Goal: Check status: Check status

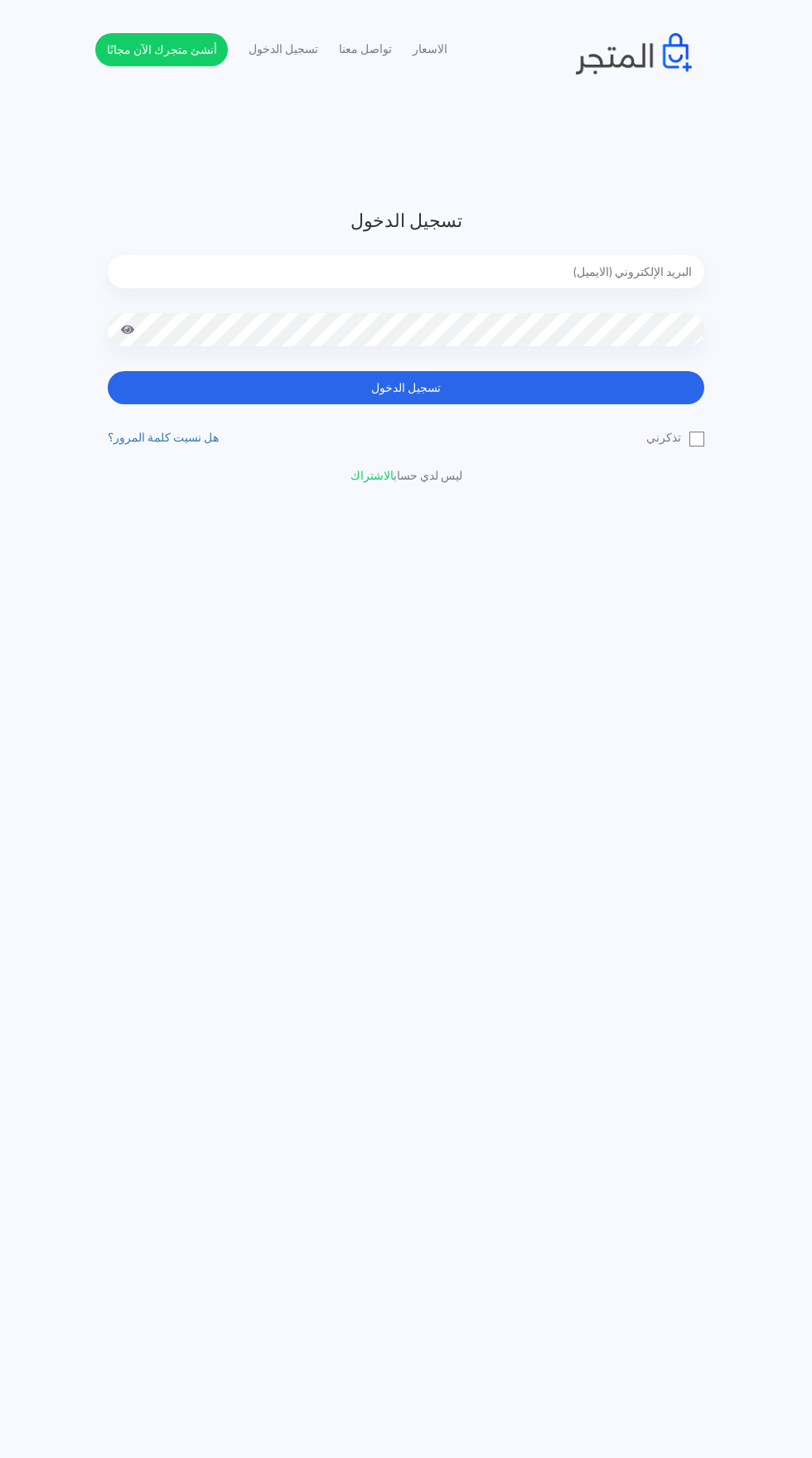
click at [189, 277] on input "email" at bounding box center [406, 271] width 597 height 33
type input "noha_mae86@yahoo.com"
click at [108, 371] on button "تسجيل الدخول" at bounding box center [406, 387] width 597 height 33
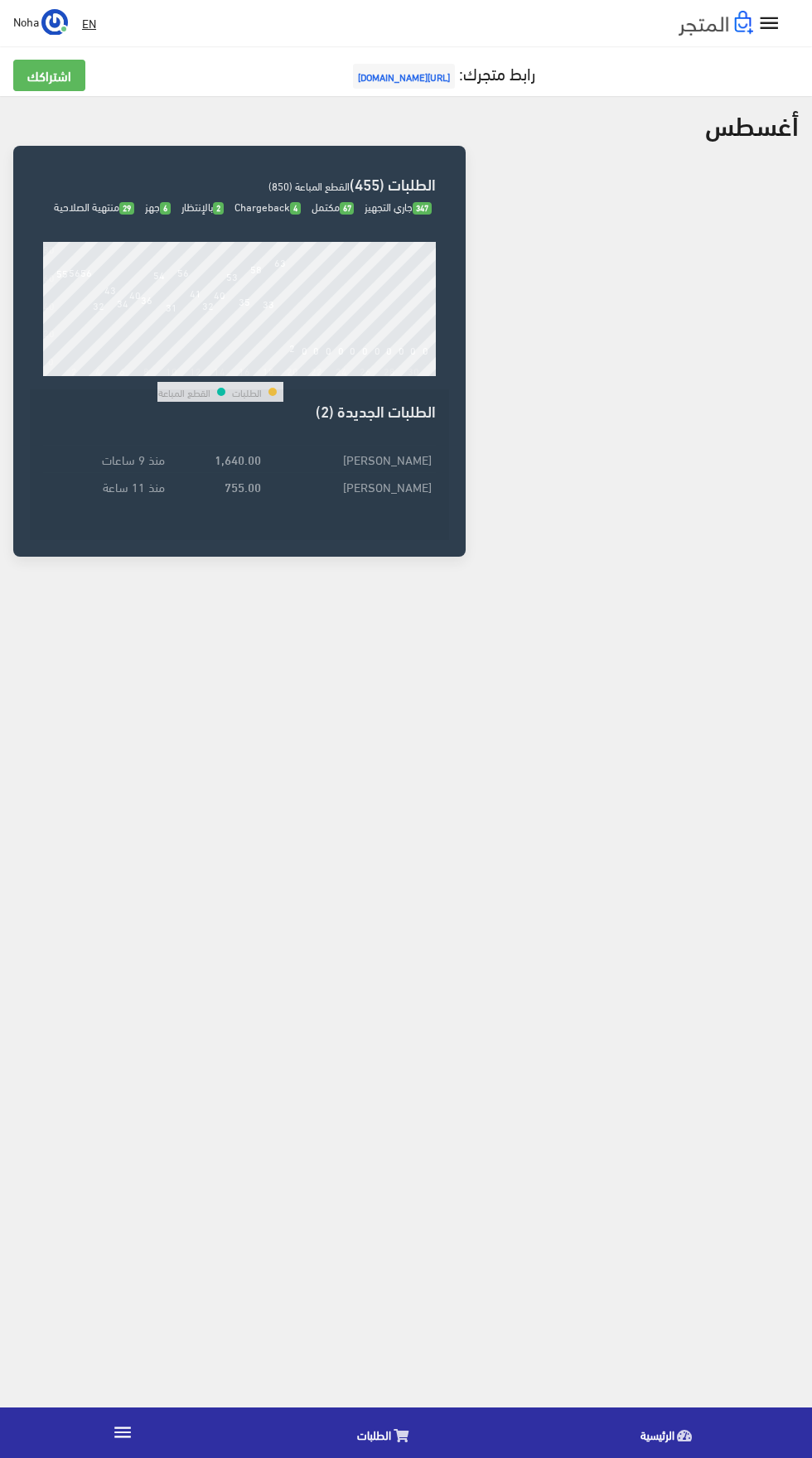
click at [391, 1433] on link "الطلبات" at bounding box center [387, 1433] width 283 height 42
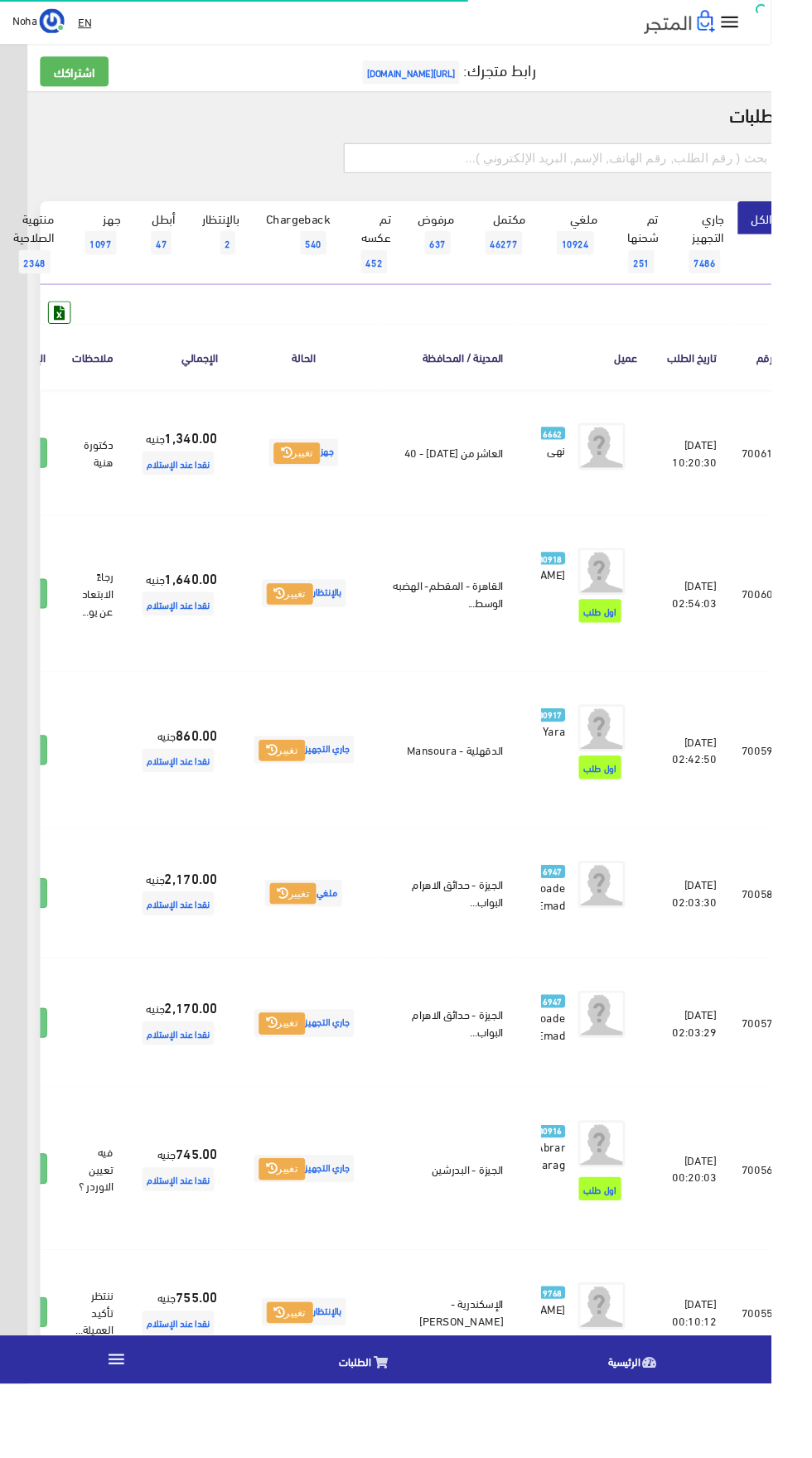
click at [525, 173] on input "text" at bounding box center [590, 166] width 457 height 32
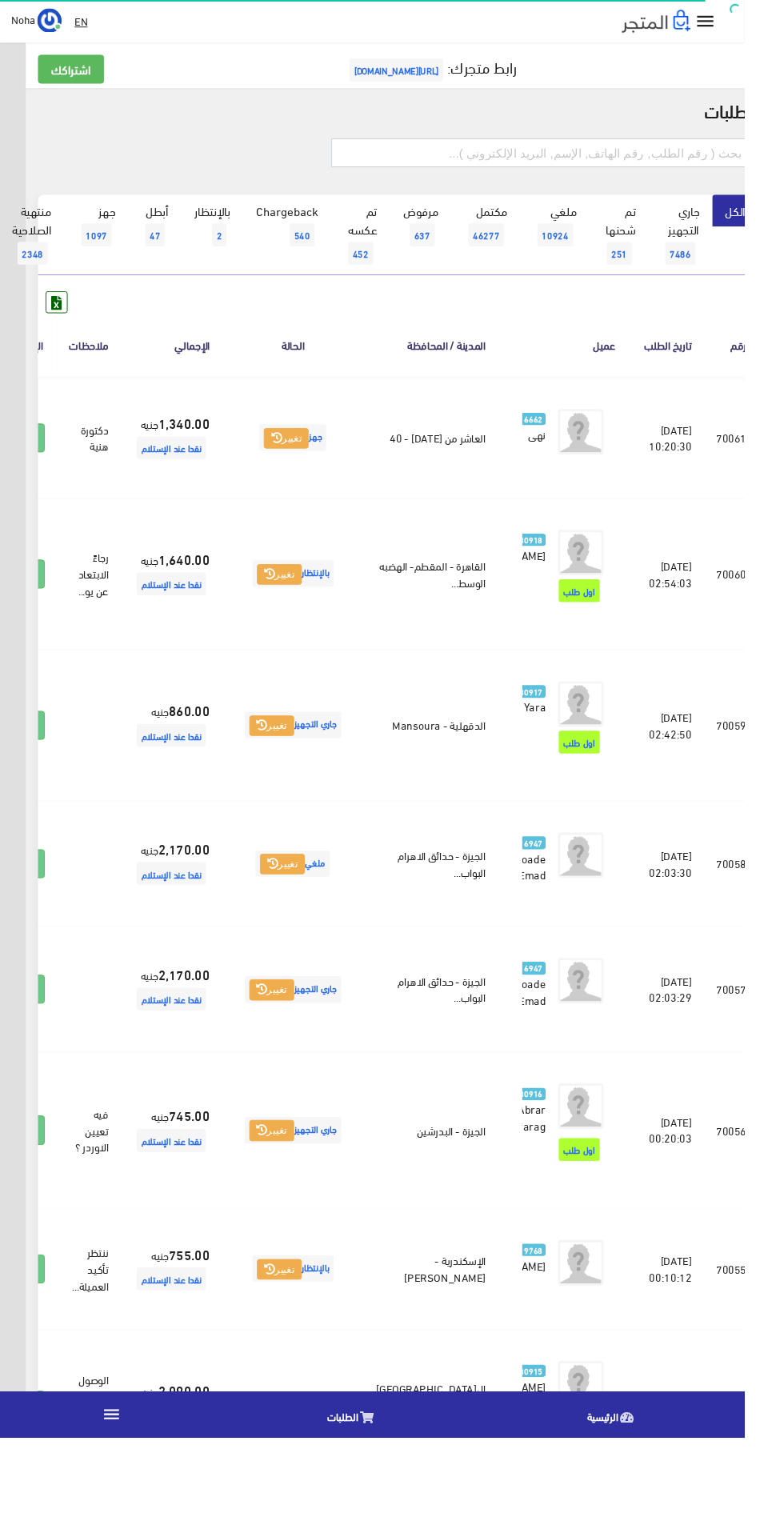
scroll to position [0, -41]
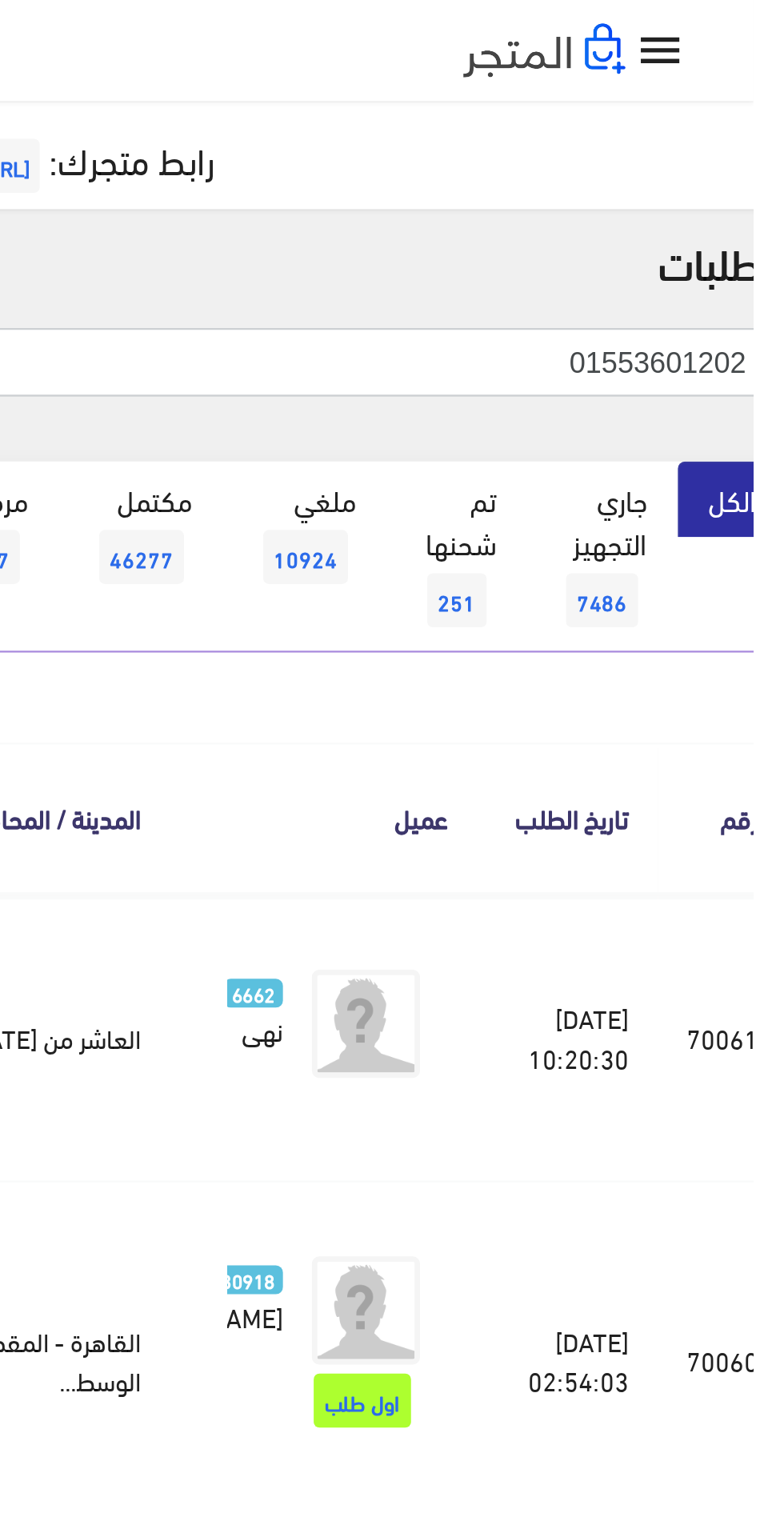
type input "01553601202"
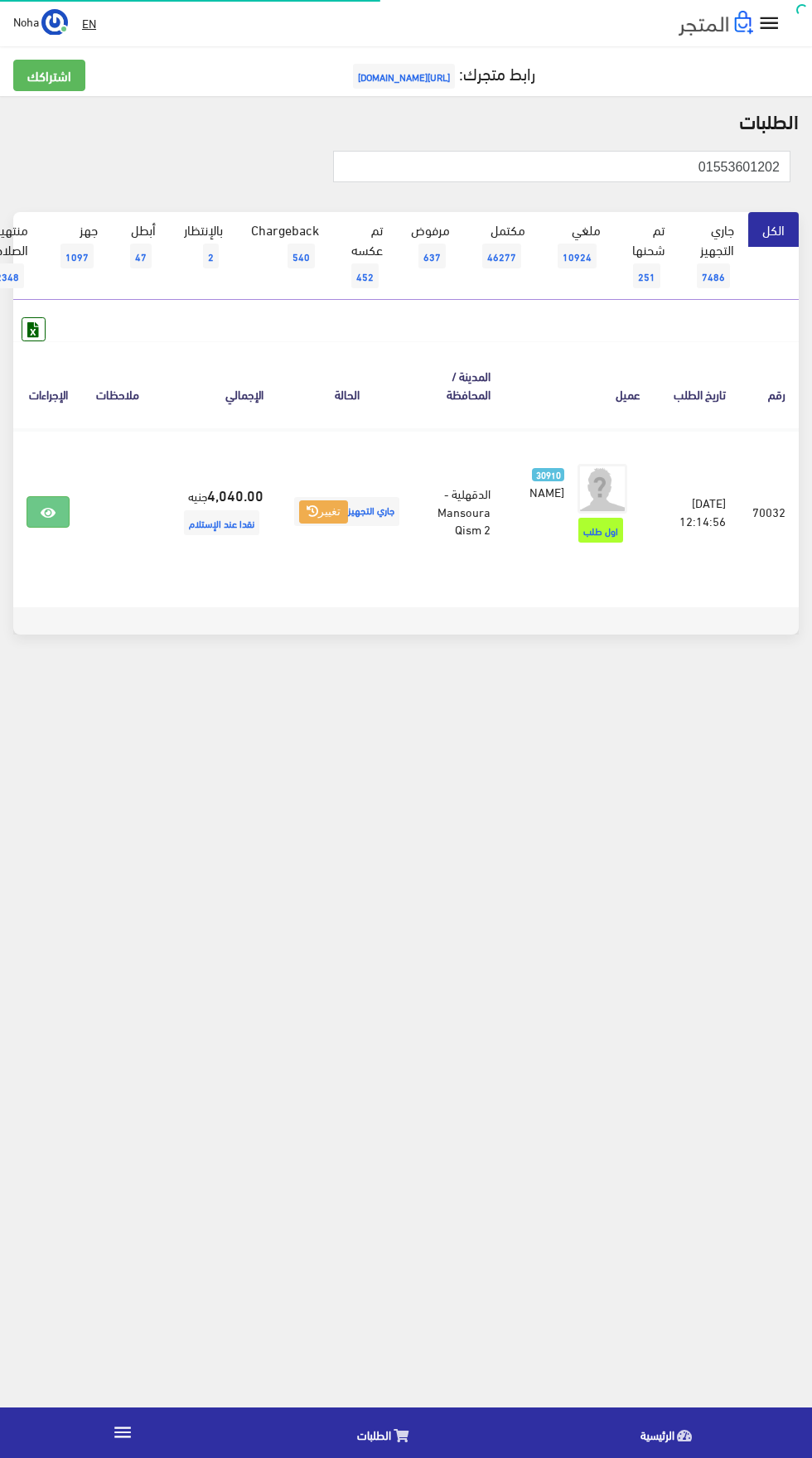
scroll to position [0, -43]
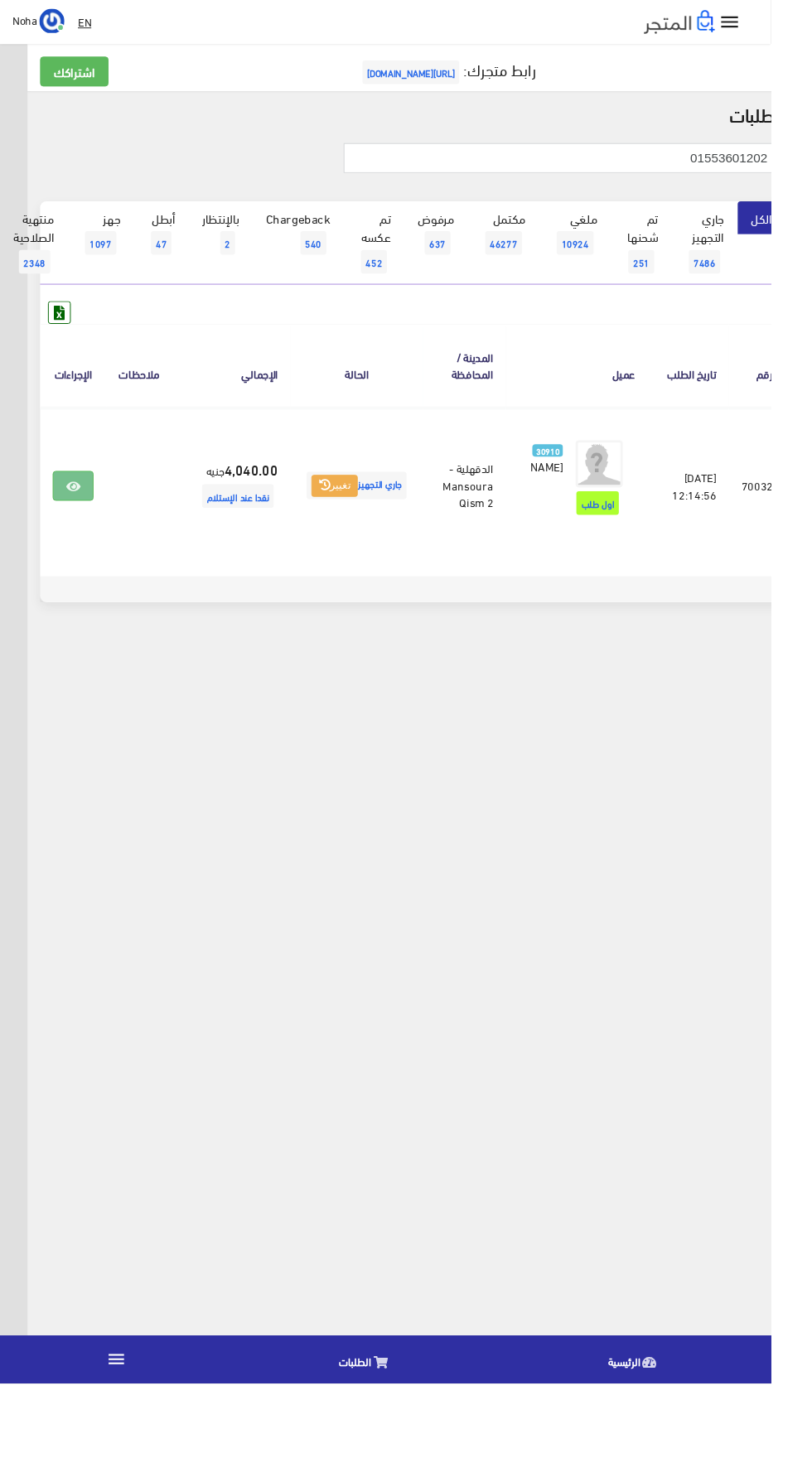
click at [85, 515] on icon at bounding box center [77, 512] width 15 height 13
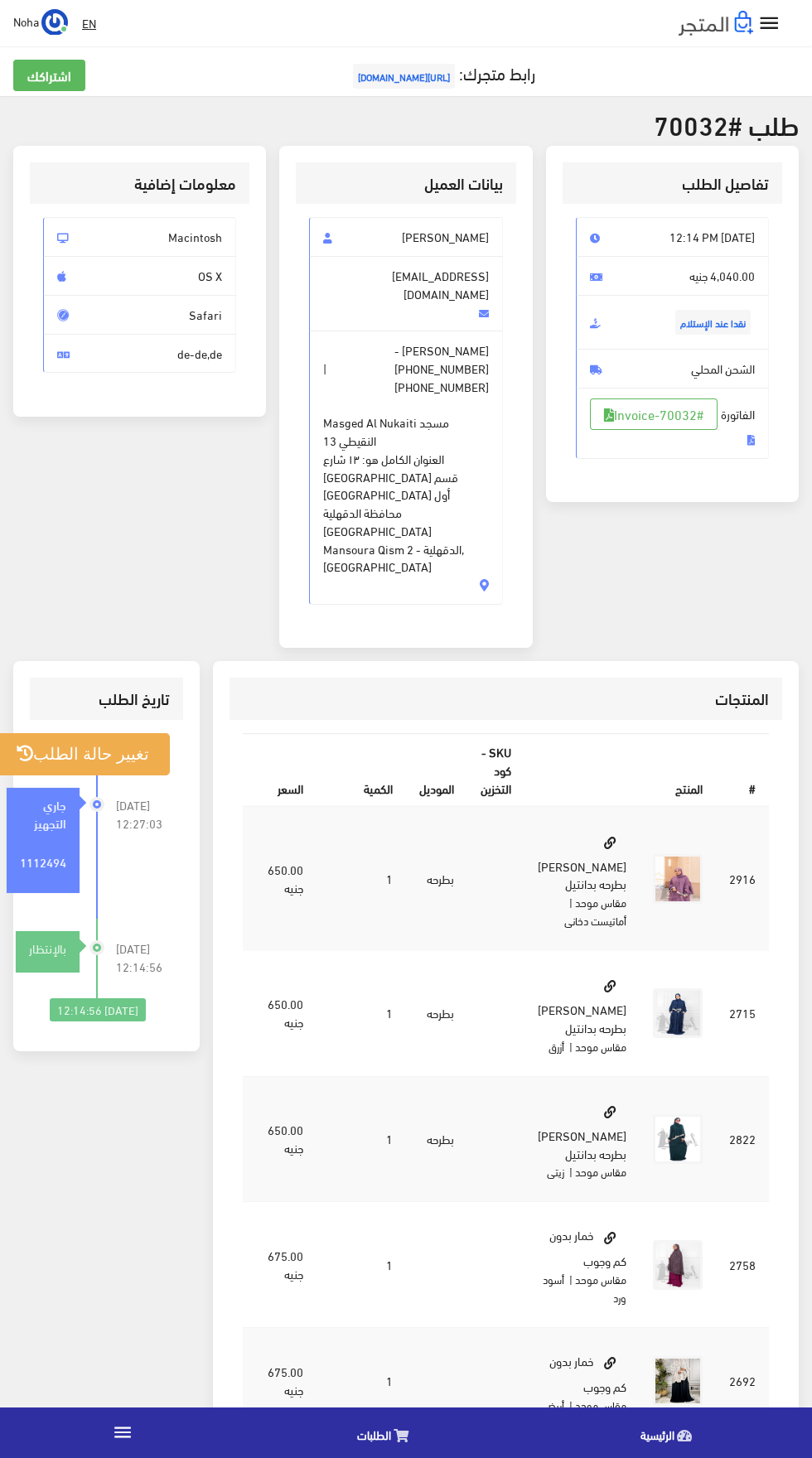
scroll to position [6, 0]
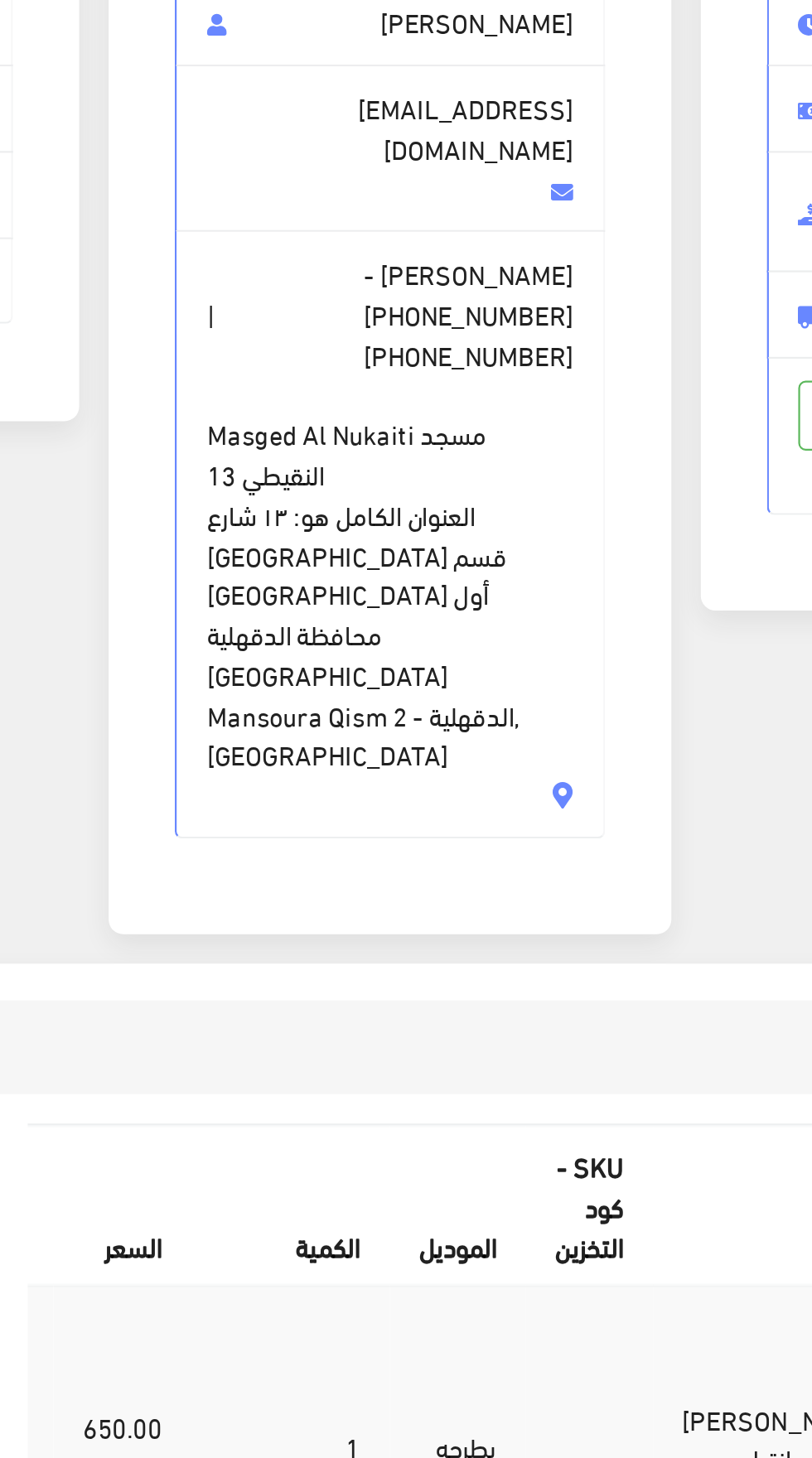
click at [454, 464] on span "[PERSON_NAME] - [PHONE_NUMBER] | [PHONE_NUMBER] Masged Al Nukaiti مسجد النقيطي …" at bounding box center [406, 461] width 193 height 274
copy span "- [PHONE_NUMBER] | [PHONE_NUMBER] Masged Al Nukaiti مسجد النقيطي 13 العنوان الك…"
